Goal: Task Accomplishment & Management: Manage account settings

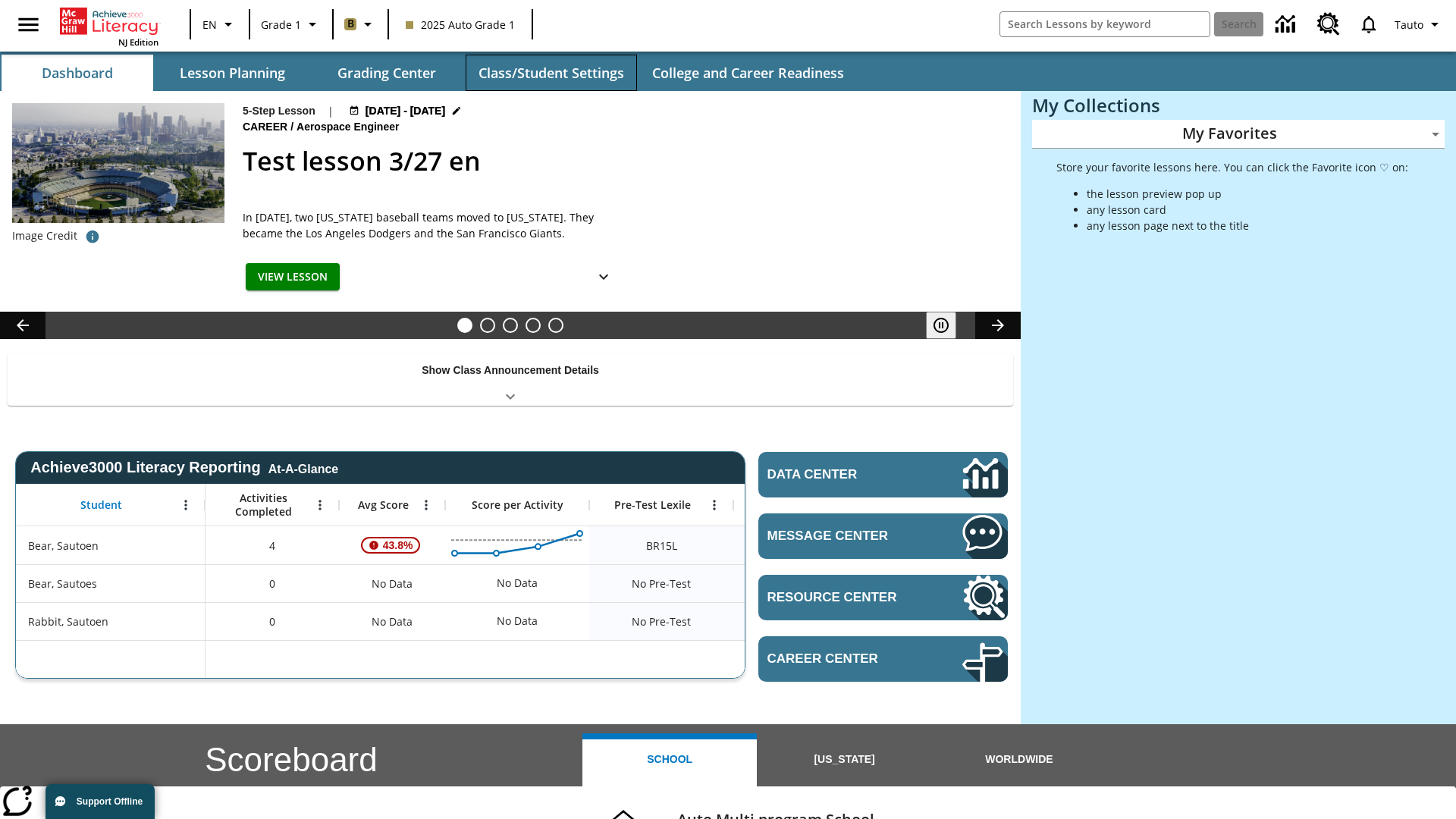
click at [550, 73] on button "Class/Student Settings" at bounding box center [551, 73] width 172 height 36
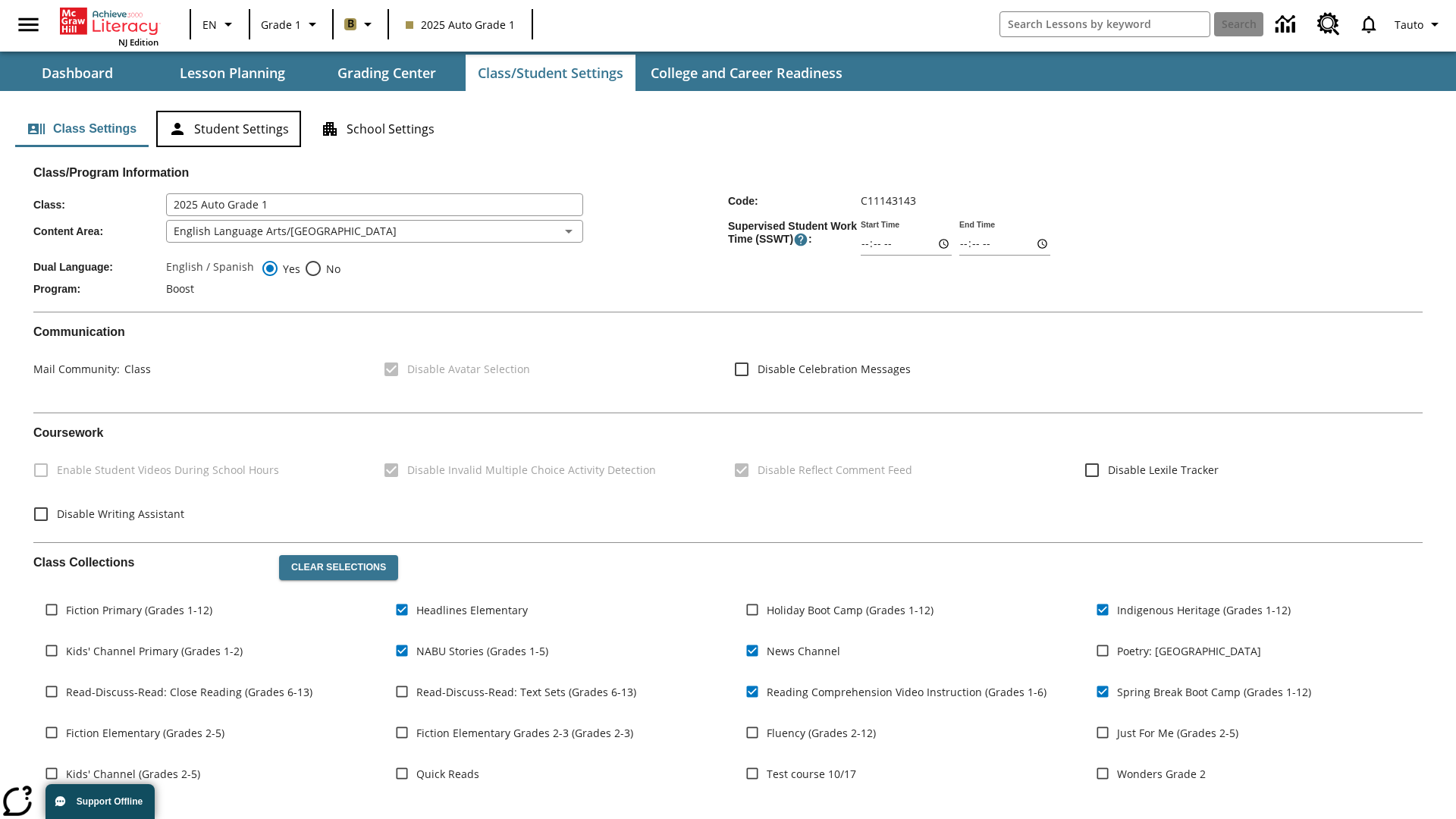
click at [228, 129] on button "Student Settings" at bounding box center [228, 129] width 145 height 36
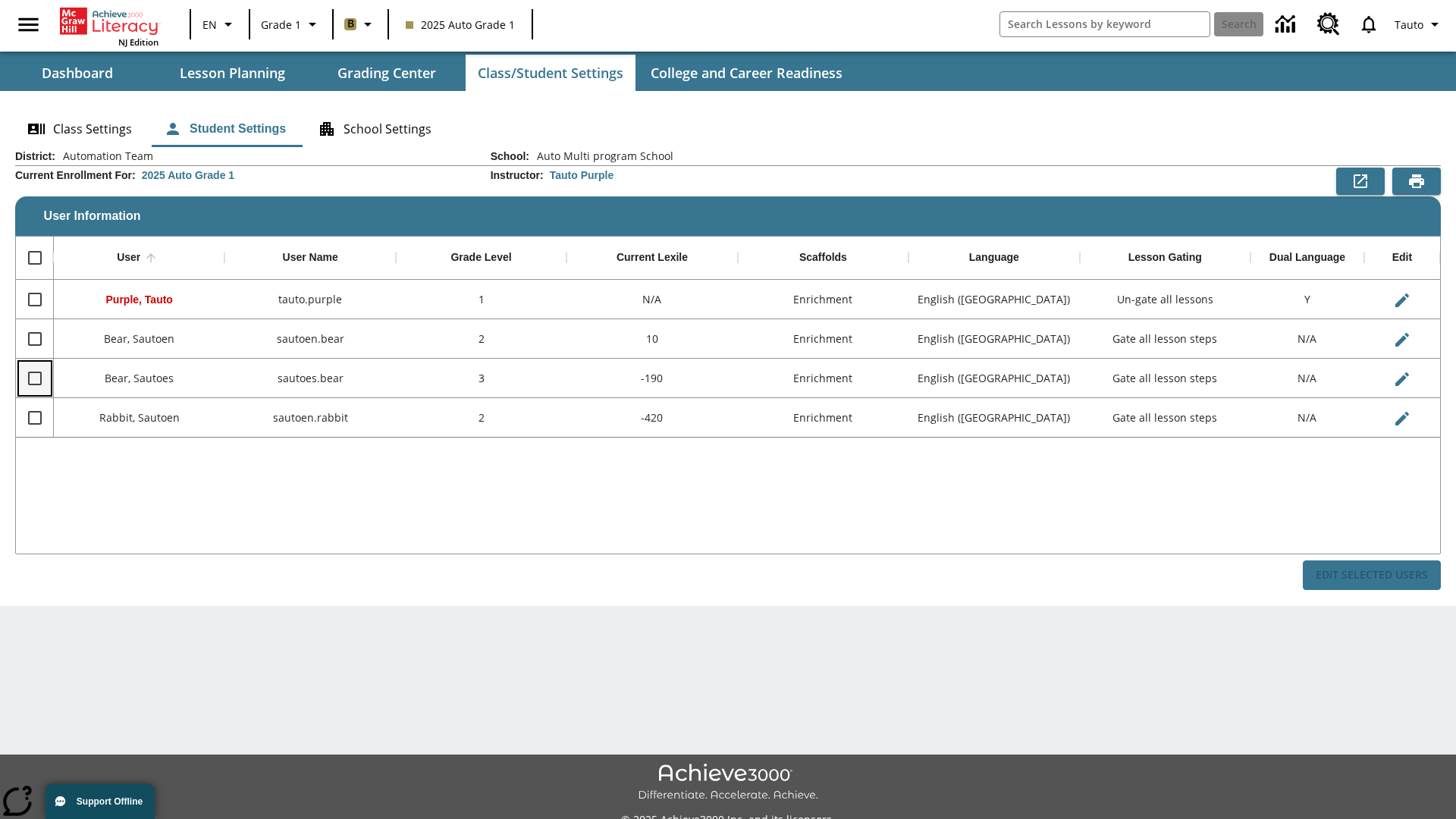
click at [34, 378] on input "Select row" at bounding box center [35, 378] width 32 height 32
checkbox input "true"
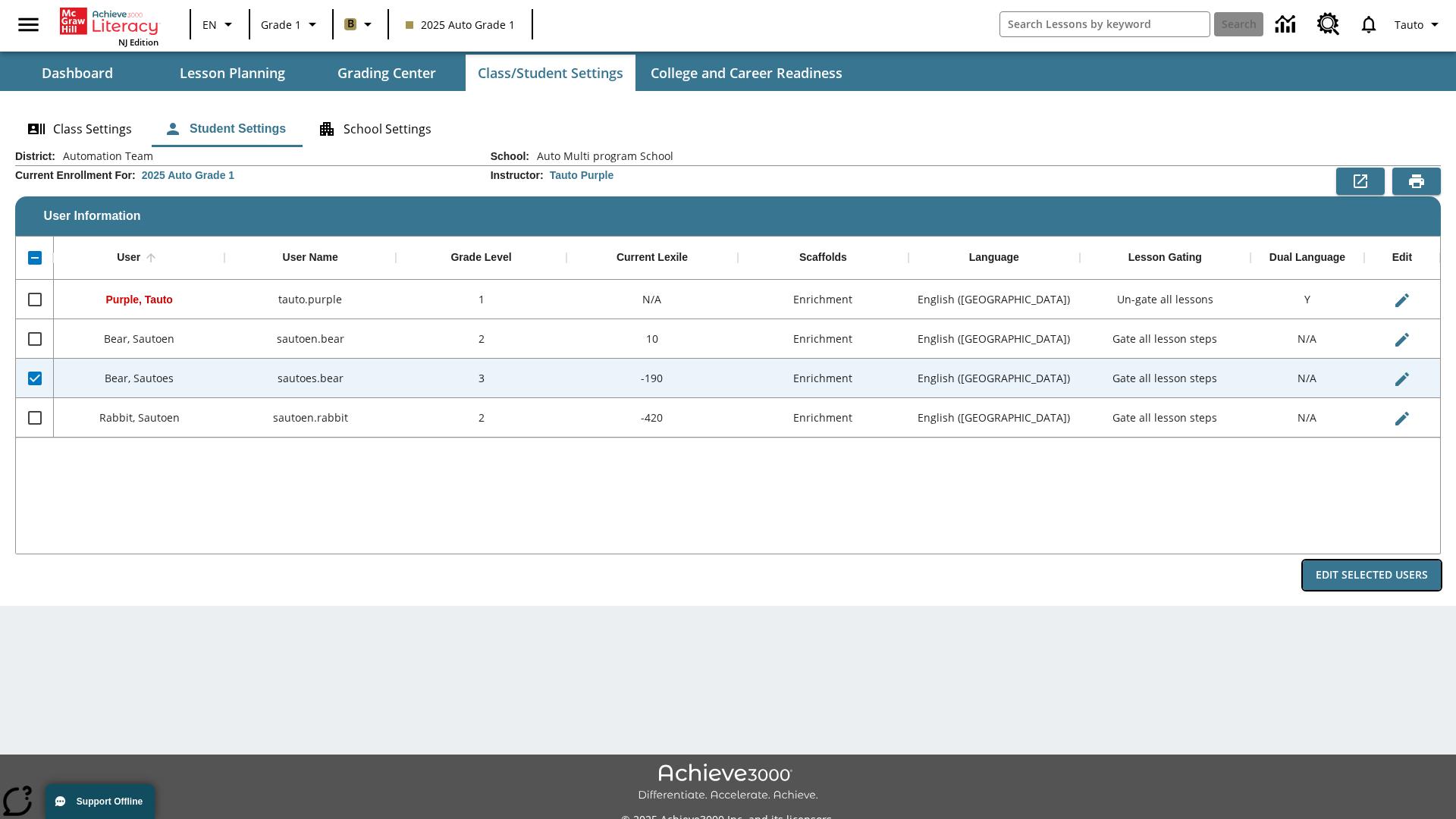
click at [1372, 575] on button "Edit Selected Users" at bounding box center [1372, 575] width 138 height 29
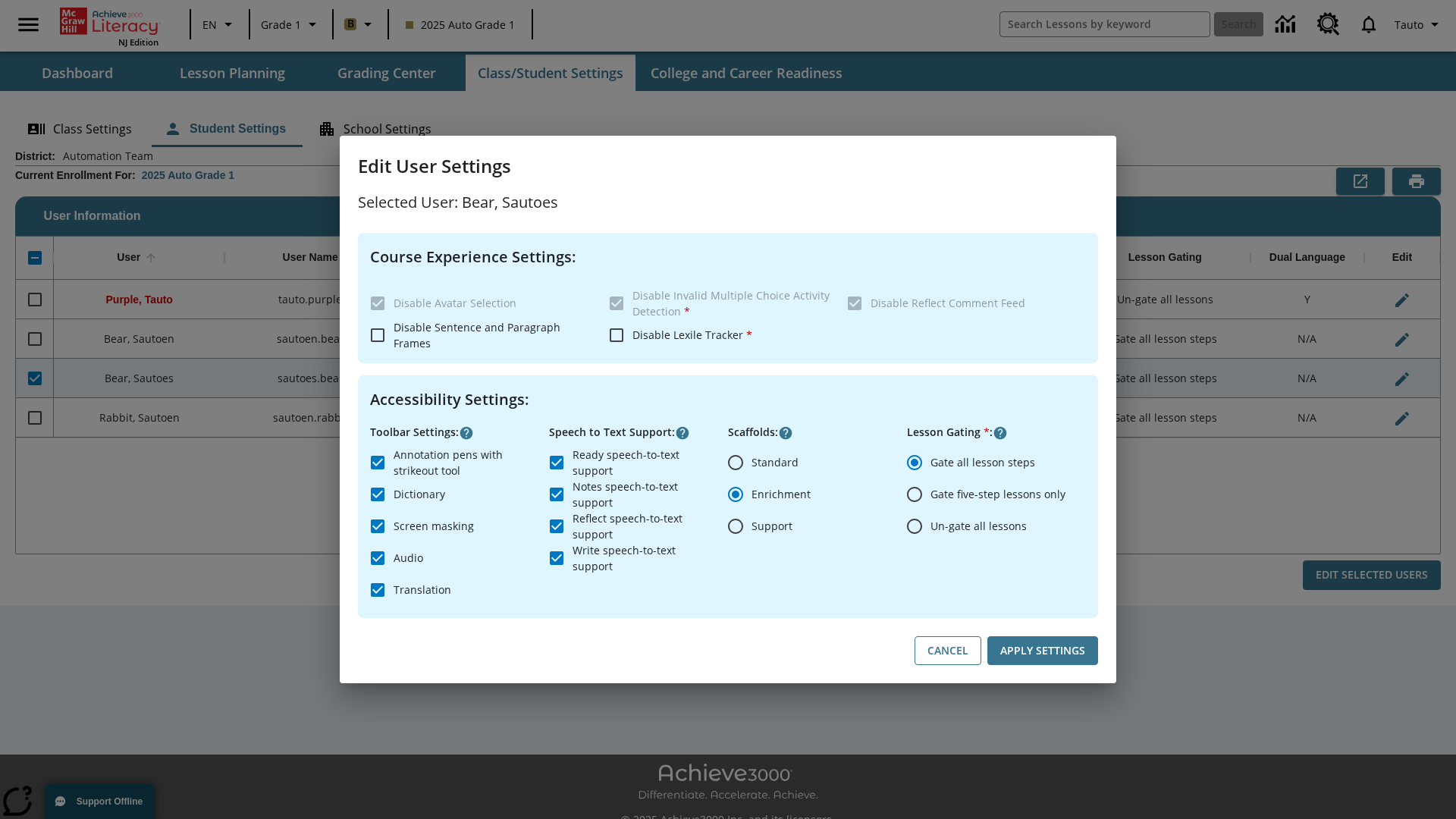
click at [914, 526] on input "Un-gate all lessons" at bounding box center [914, 526] width 32 height 32
radio input "true"
click at [1043, 651] on button "Apply Settings" at bounding box center [1043, 651] width 111 height 29
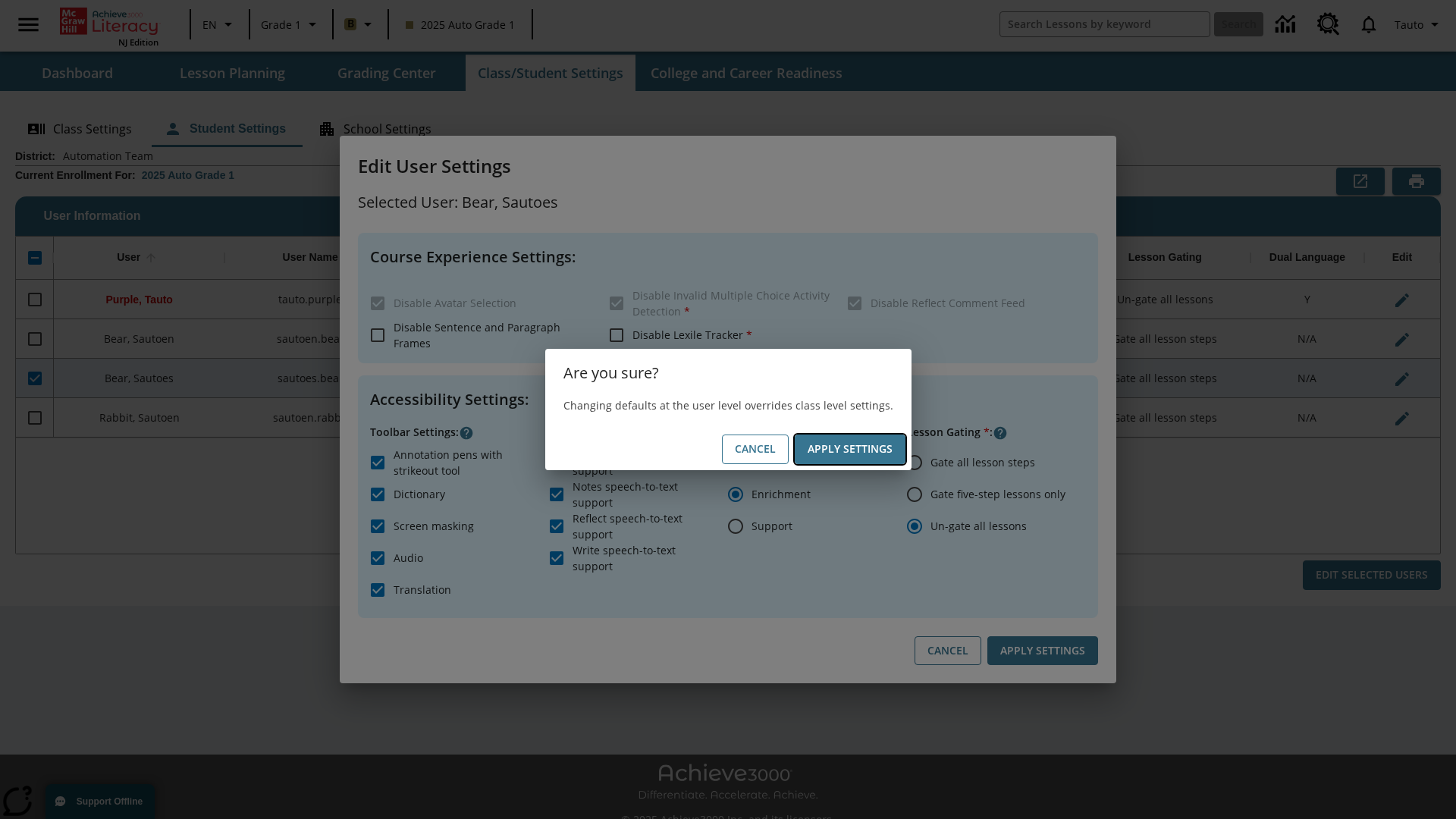
click at [849, 449] on button "Apply Settings" at bounding box center [850, 449] width 111 height 29
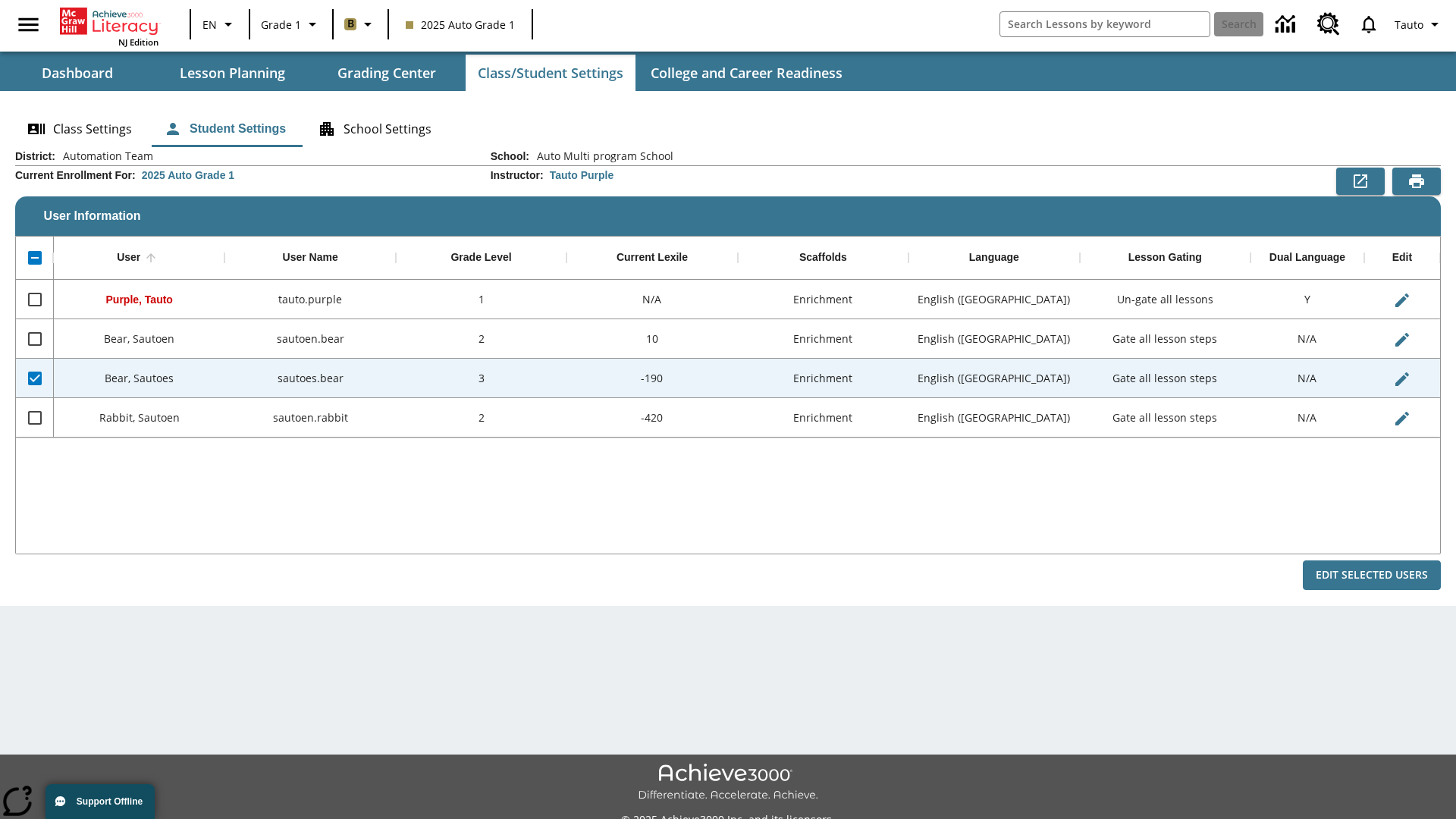
checkbox input "false"
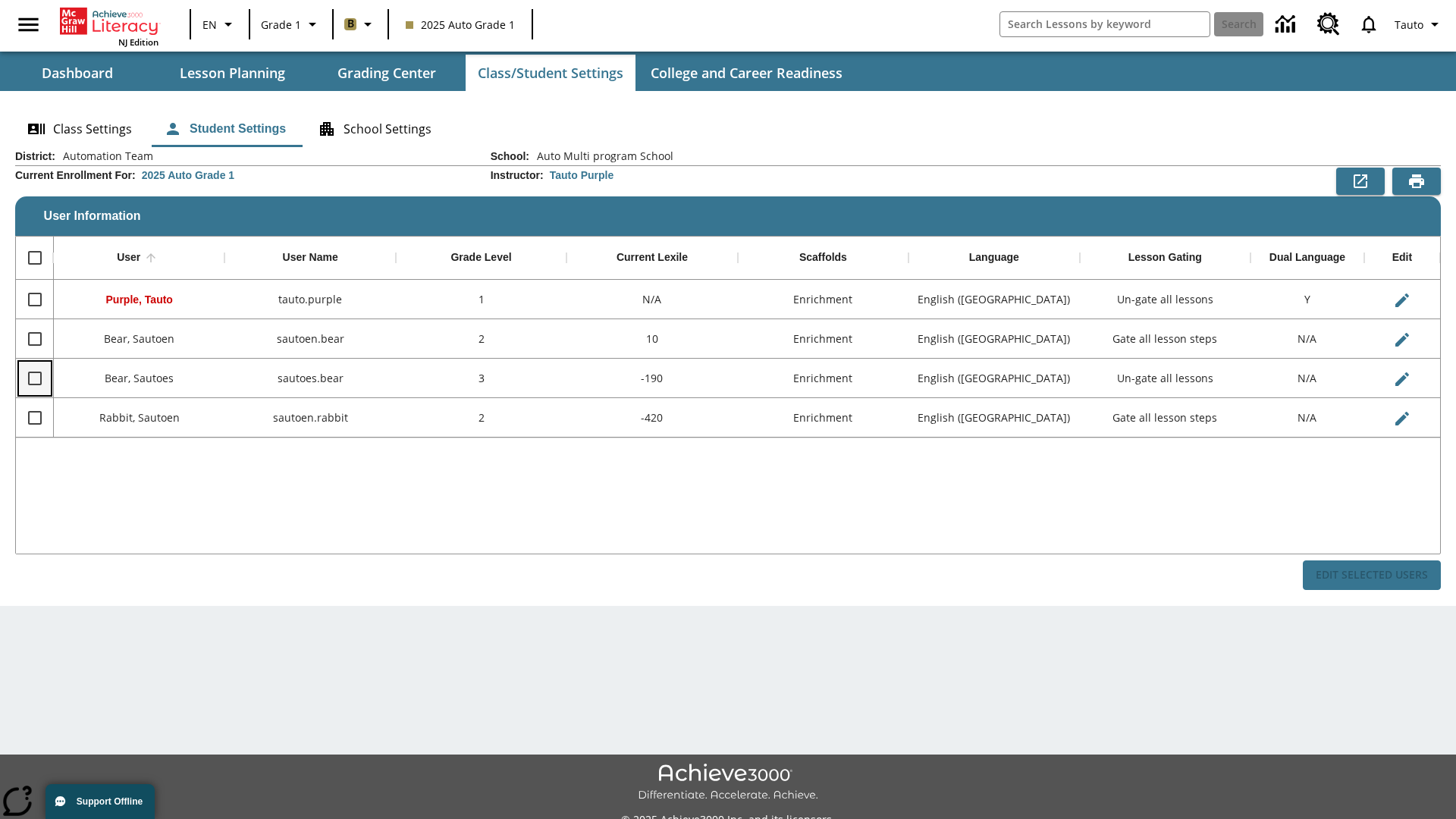
click at [34, 378] on input "Select row" at bounding box center [35, 378] width 32 height 32
checkbox input "true"
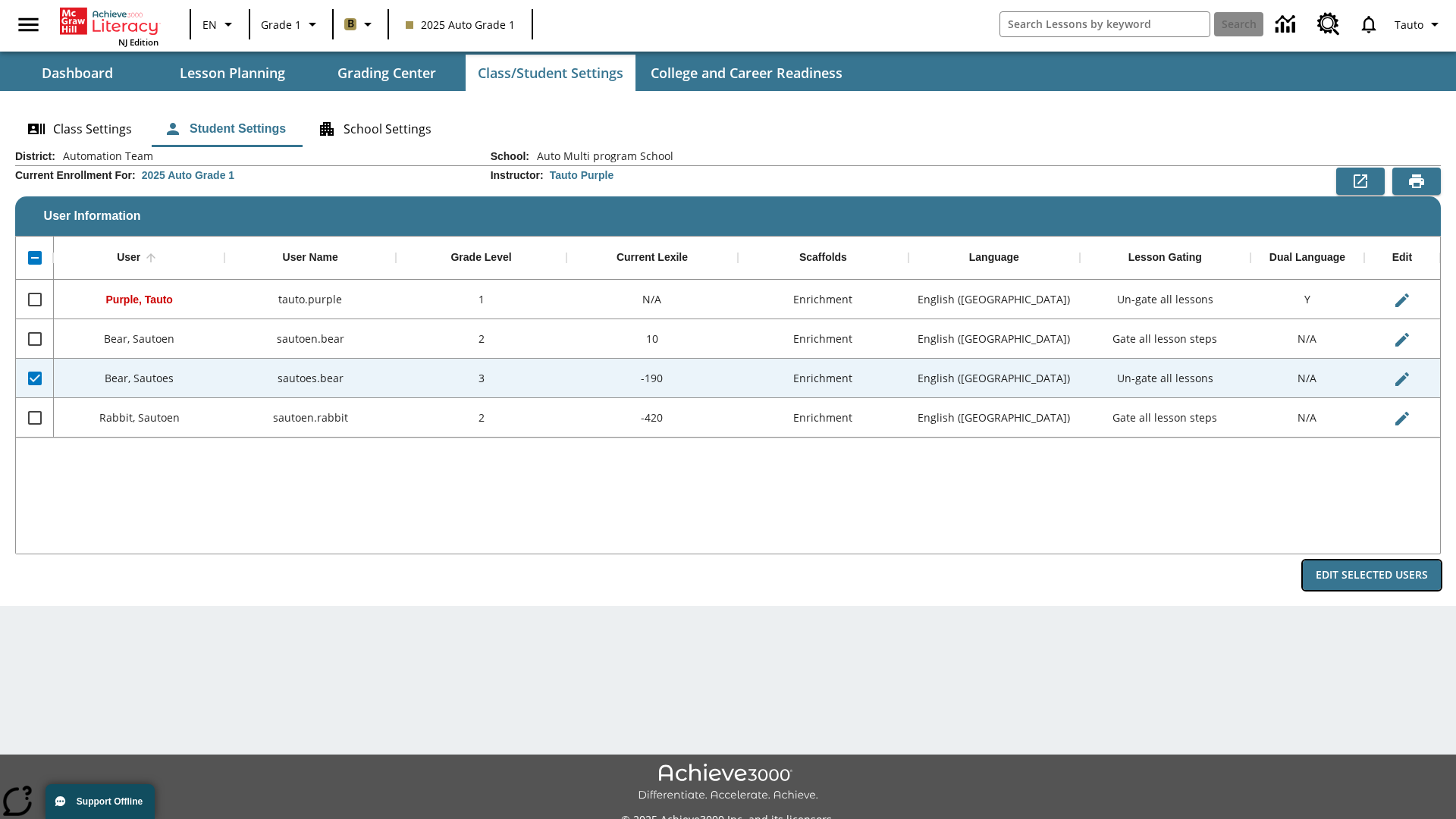
click at [1372, 575] on button "Edit Selected Users" at bounding box center [1372, 575] width 138 height 29
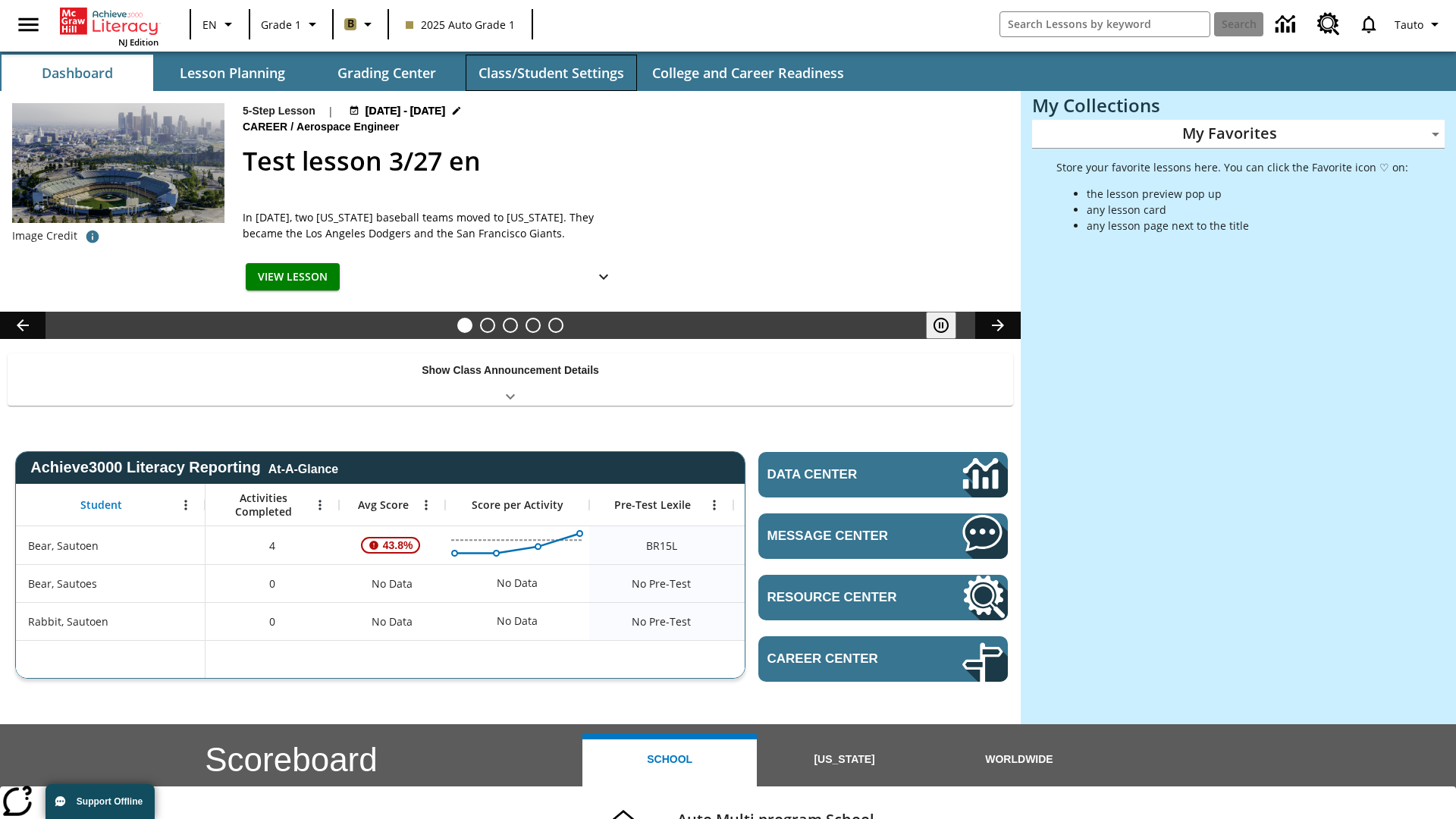
click at [550, 73] on button "Class/Student Settings" at bounding box center [551, 73] width 172 height 36
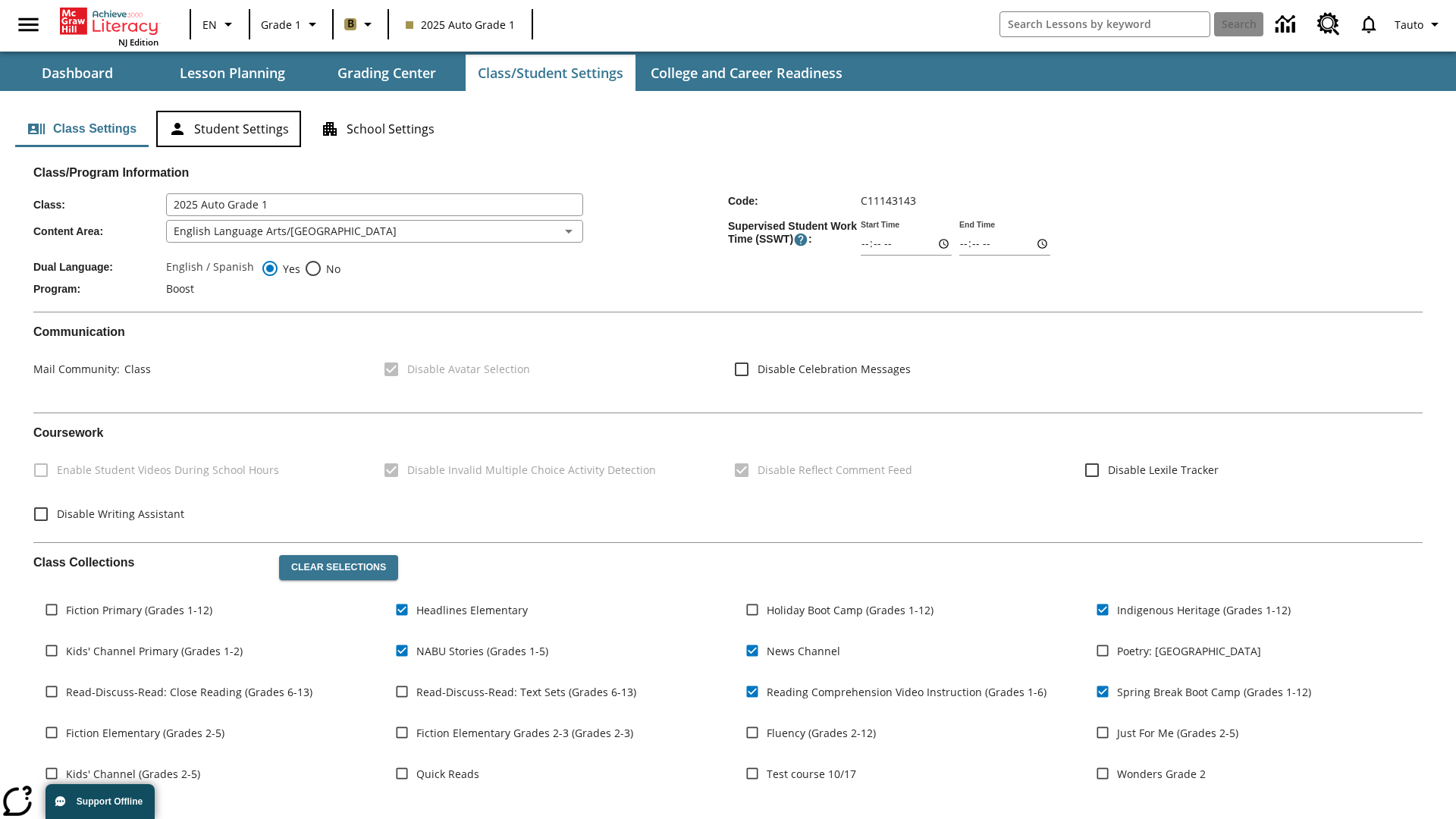
click at [228, 129] on button "Student Settings" at bounding box center [228, 129] width 145 height 36
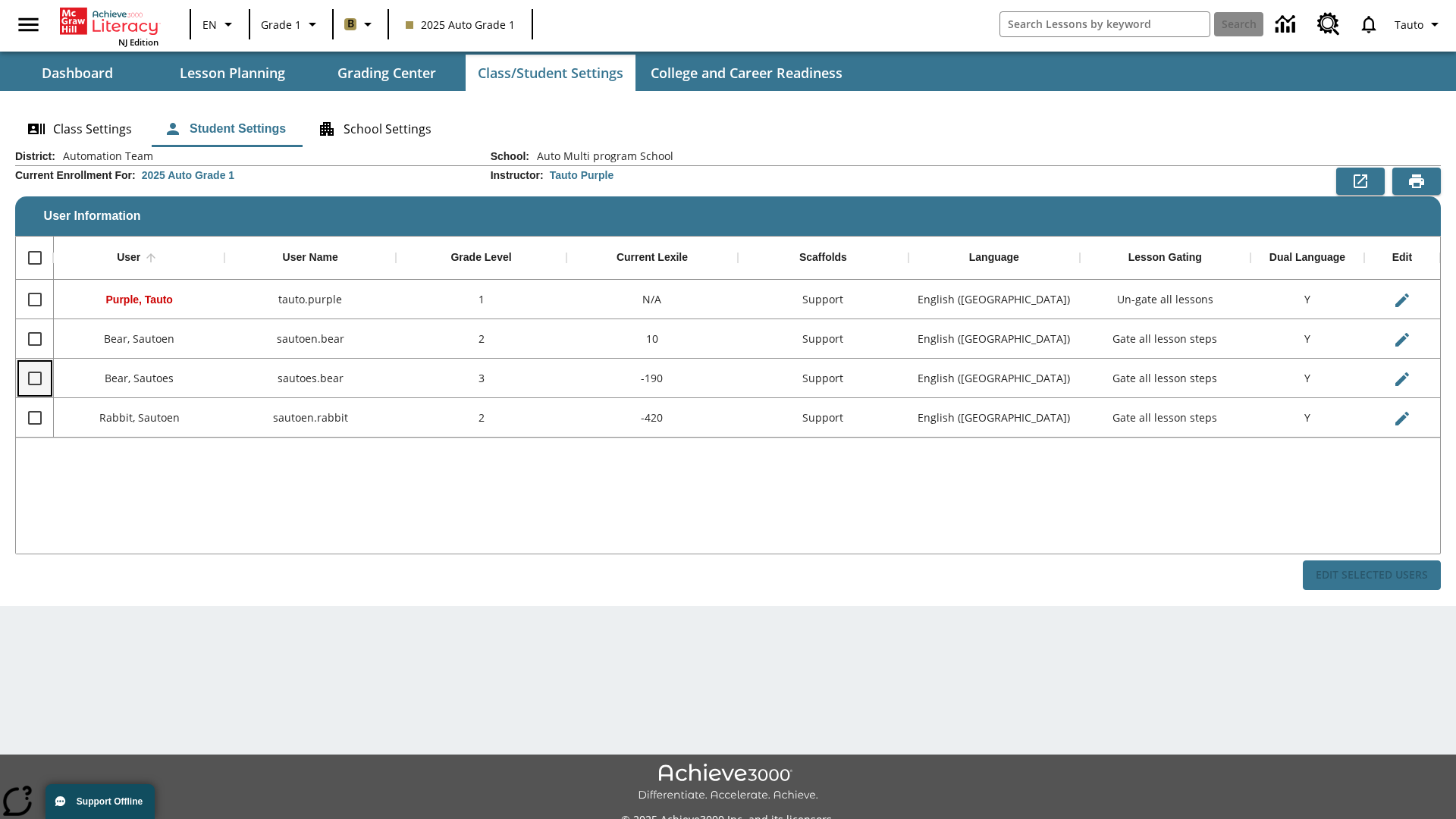
click at [34, 378] on input "Select row" at bounding box center [35, 378] width 32 height 32
checkbox input "true"
